Goal: Task Accomplishment & Management: Complete application form

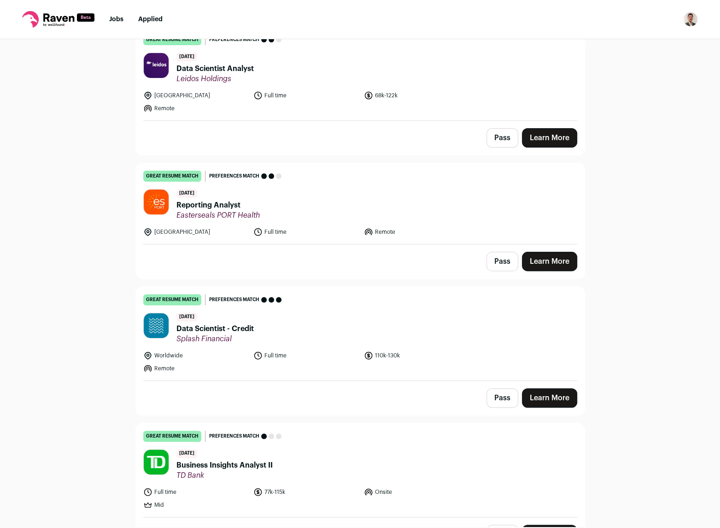
scroll to position [276, 0]
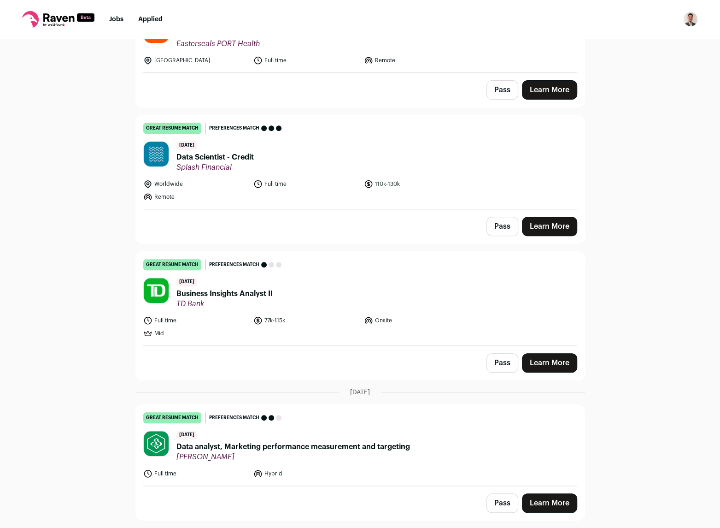
click at [257, 162] on header "1 day ago Data Scientist - Credit Splash Financial" at bounding box center [360, 156] width 434 height 31
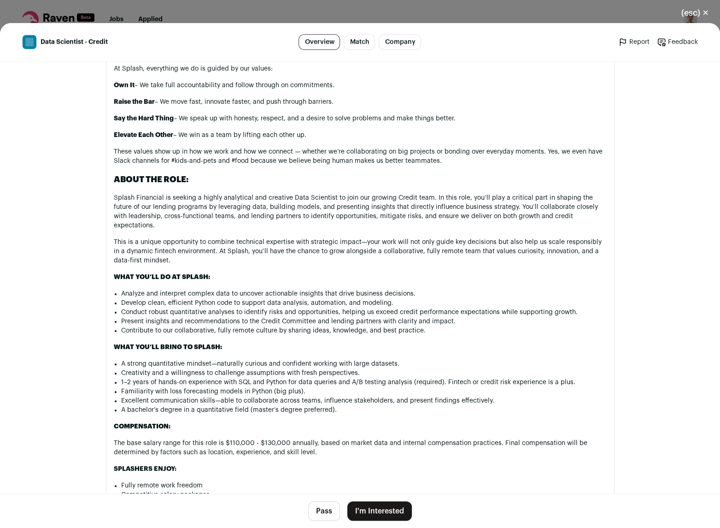
scroll to position [553, 0]
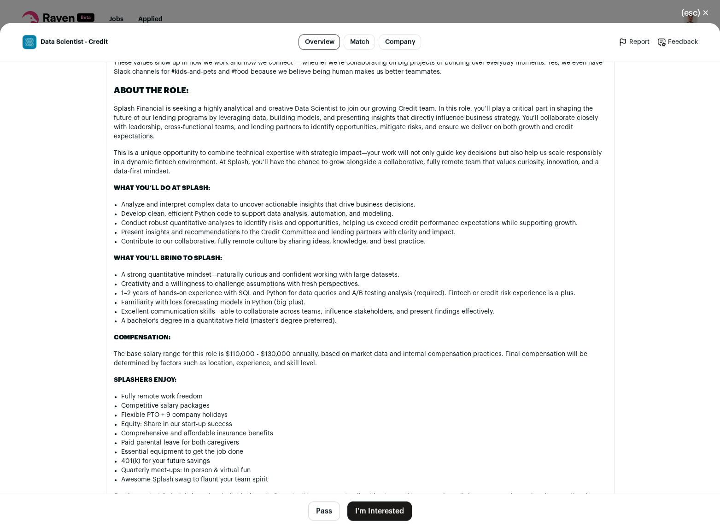
click at [384, 512] on button "I'm Interested" at bounding box center [379, 510] width 65 height 19
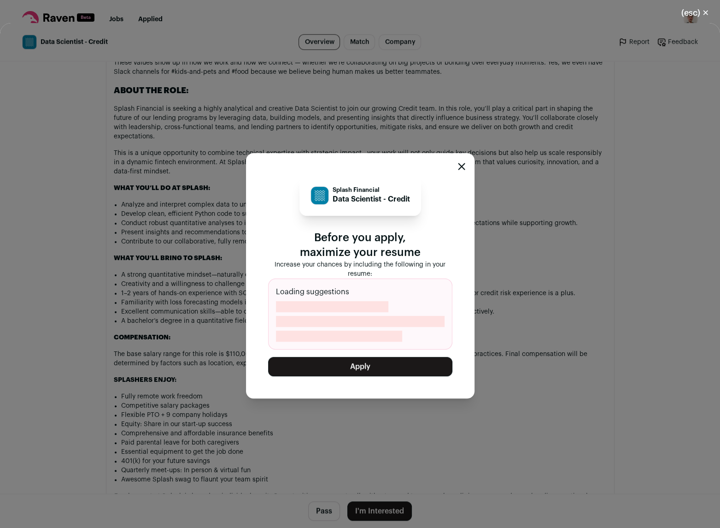
click at [459, 164] on icon "Close modal" at bounding box center [461, 166] width 7 height 7
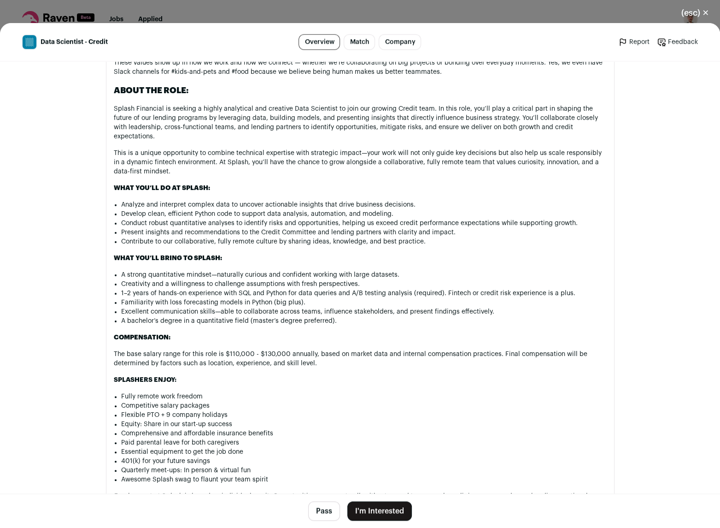
click at [699, 13] on button "(esc) ✕" at bounding box center [696, 13] width 50 height 20
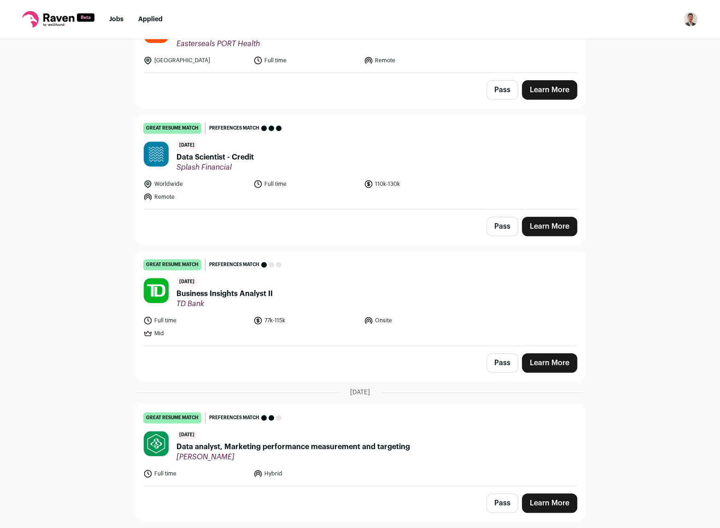
click at [691, 18] on img "Open dropdown" at bounding box center [690, 19] width 15 height 15
click at [621, 44] on link "Settings" at bounding box center [647, 43] width 102 height 22
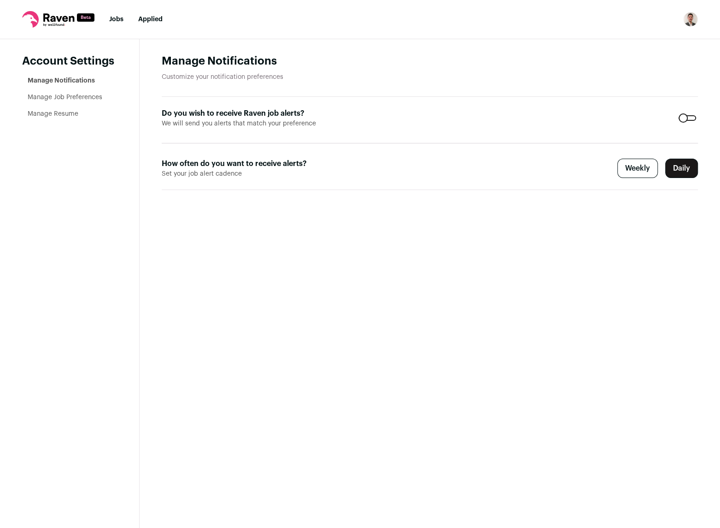
click at [57, 115] on link "Manage Resume" at bounding box center [53, 114] width 51 height 6
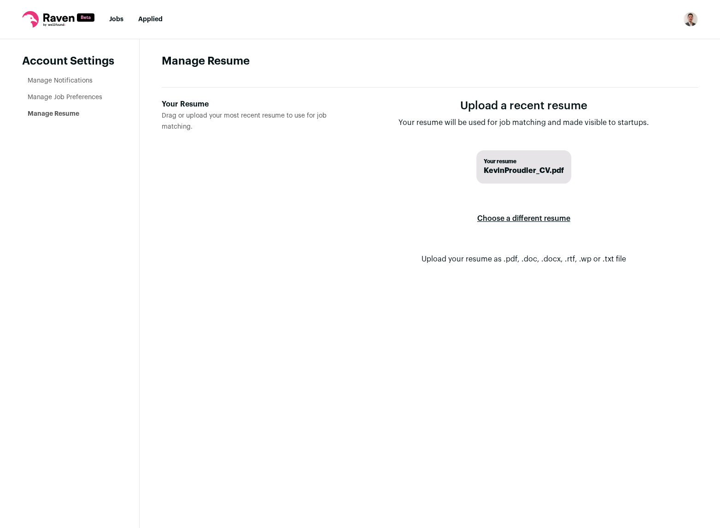
click at [508, 220] on label "Choose a different resume" at bounding box center [523, 219] width 93 height 26
click at [0, 0] on input "Your Resume Drag or upload your most recent resume to use for job matching." at bounding box center [0, 0] width 0 height 0
click at [535, 221] on label "Choose a different resume" at bounding box center [523, 219] width 93 height 26
click at [0, 0] on input "Your Resume Drag or upload your most recent resume to use for job matching." at bounding box center [0, 0] width 0 height 0
click at [115, 18] on link "Jobs" at bounding box center [116, 19] width 14 height 6
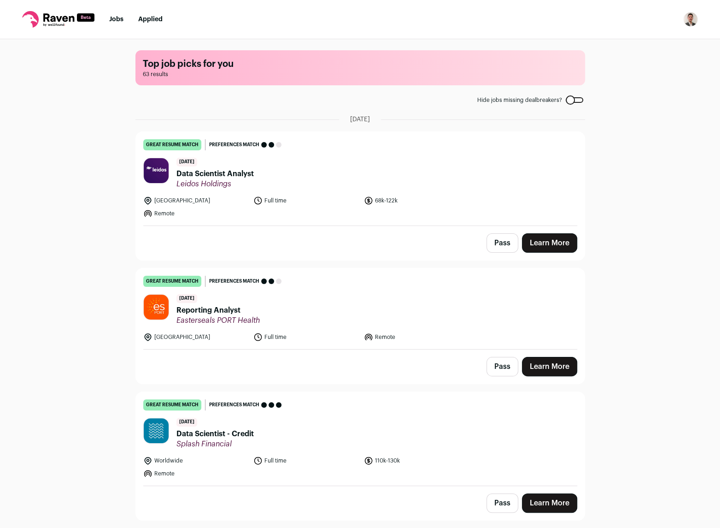
scroll to position [92, 0]
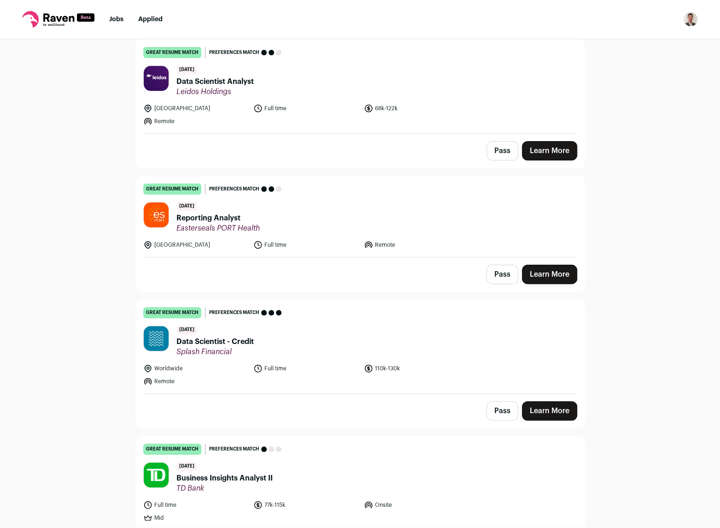
drag, startPoint x: 496, startPoint y: 409, endPoint x: 502, endPoint y: 342, distance: 67.1
click at [418, 342] on div "great resume match You meet the must-have requirements, the nice-to-have requir…" at bounding box center [360, 363] width 450 height 129
click at [548, 410] on link "Learn More" at bounding box center [549, 410] width 55 height 19
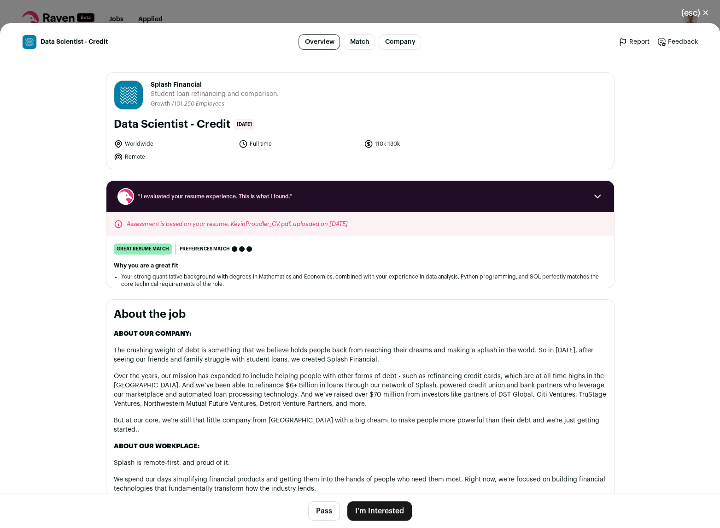
click at [392, 513] on button "I'm Interested" at bounding box center [379, 510] width 65 height 19
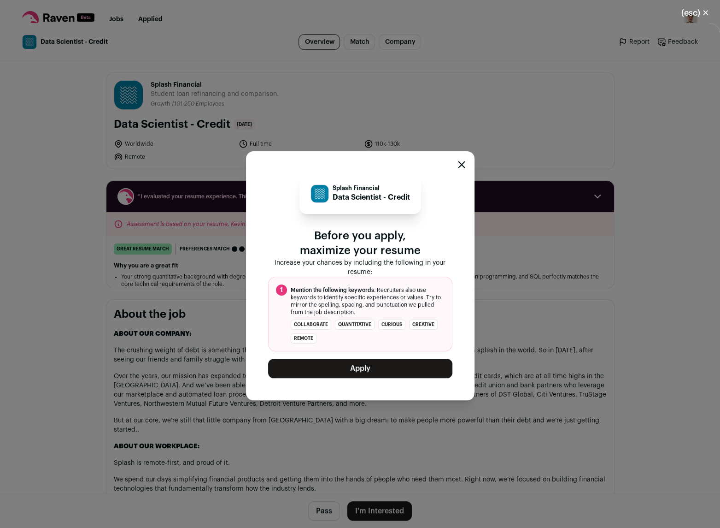
click at [377, 371] on button "Apply" at bounding box center [360, 368] width 184 height 19
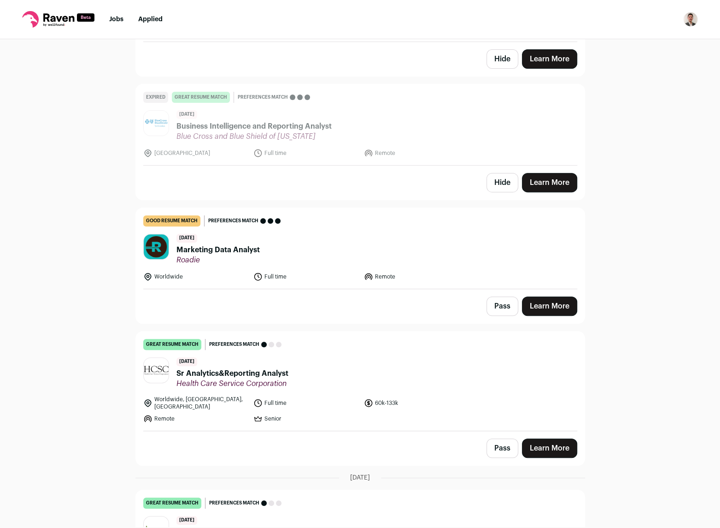
scroll to position [2857, 0]
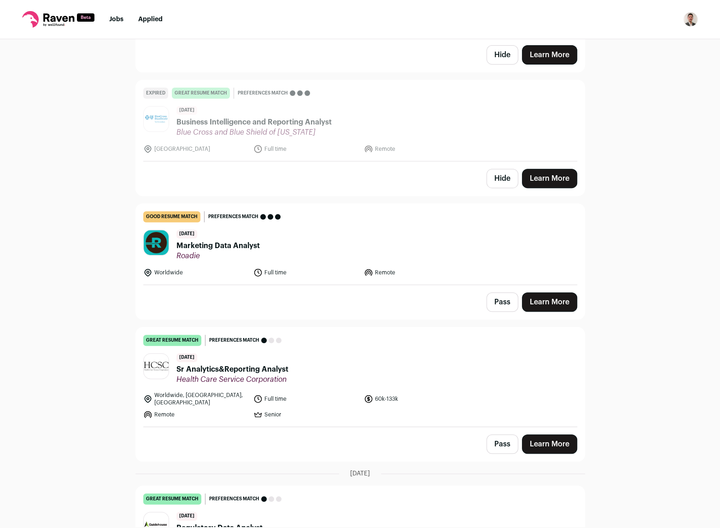
click at [550, 292] on link "Learn More" at bounding box center [549, 301] width 55 height 19
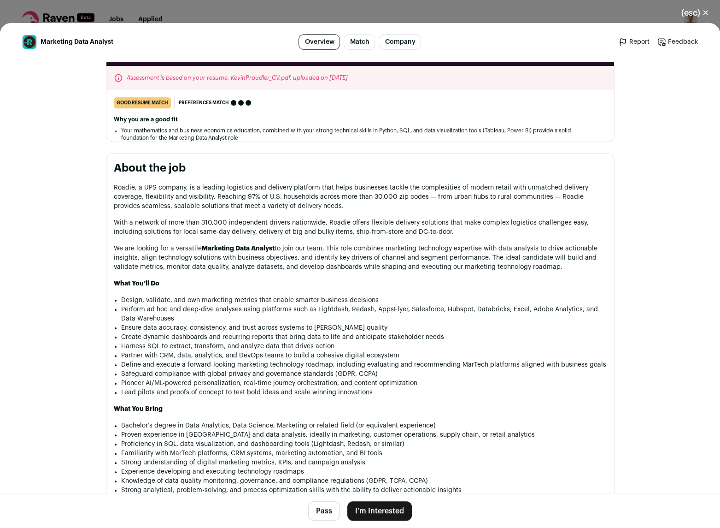
scroll to position [184, 0]
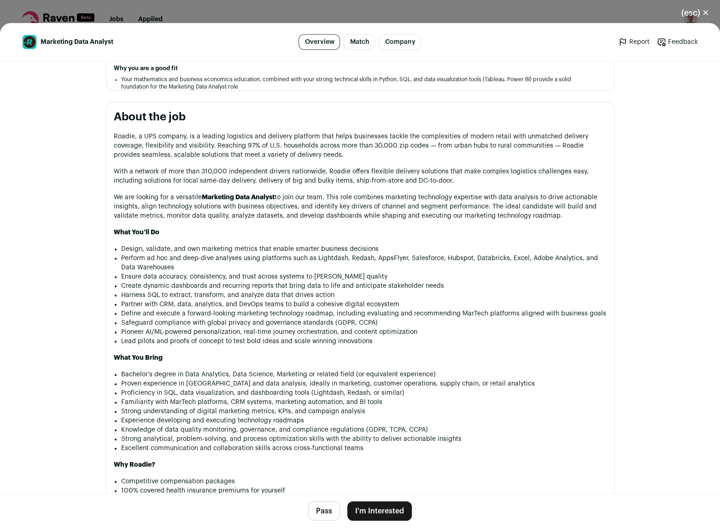
click at [372, 508] on button "I'm Interested" at bounding box center [379, 510] width 65 height 19
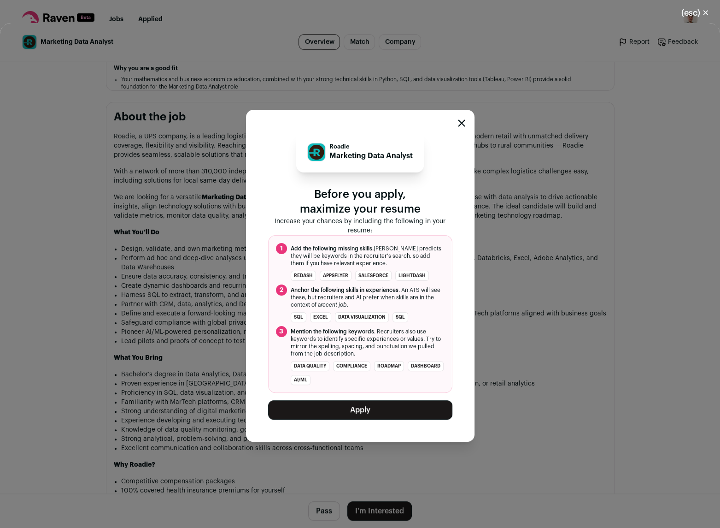
click at [382, 406] on button "Apply" at bounding box center [360, 409] width 184 height 19
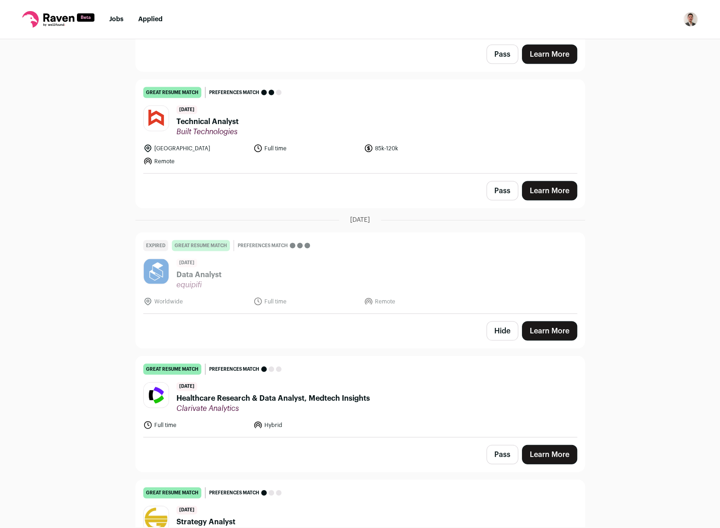
scroll to position [4147, 0]
